Goal: Transaction & Acquisition: Subscribe to service/newsletter

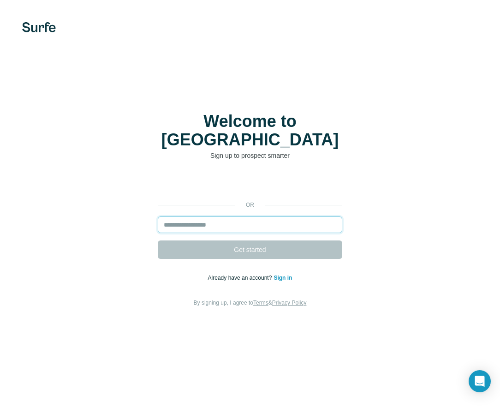
click at [316, 216] on input "email" at bounding box center [250, 224] width 184 height 17
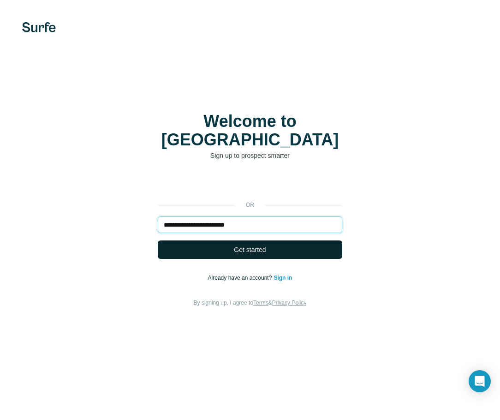
type input "**********"
click at [284, 243] on button "Get started" at bounding box center [250, 249] width 184 height 18
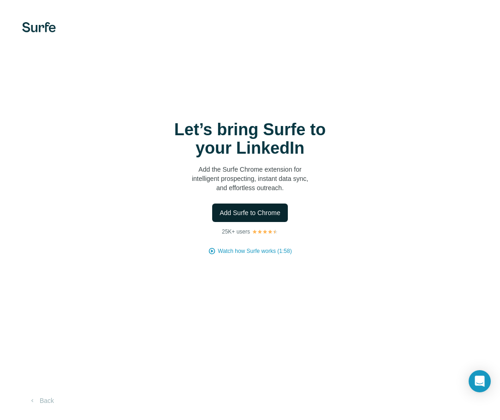
click at [258, 211] on span "Add Surfe to Chrome" at bounding box center [249, 212] width 61 height 9
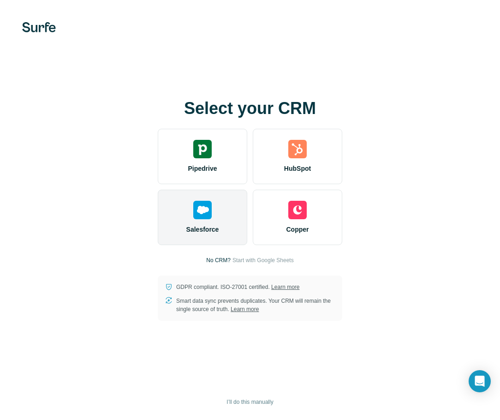
click at [200, 209] on img at bounding box center [202, 210] width 18 height 18
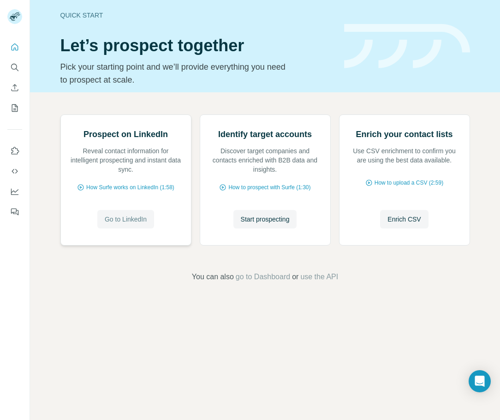
click at [134, 224] on span "Go to LinkedIn" at bounding box center [126, 218] width 42 height 9
